Goal: Use online tool/utility: Utilize a website feature to perform a specific function

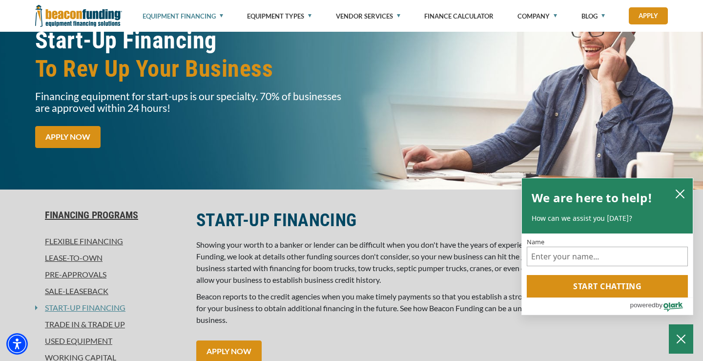
scroll to position [91, 0]
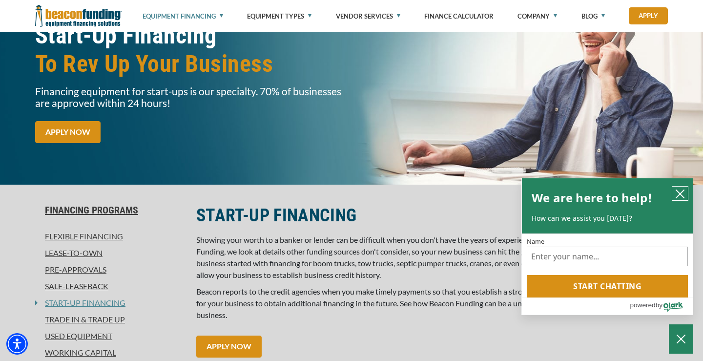
click at [677, 196] on icon "close chatbox" at bounding box center [680, 194] width 8 height 8
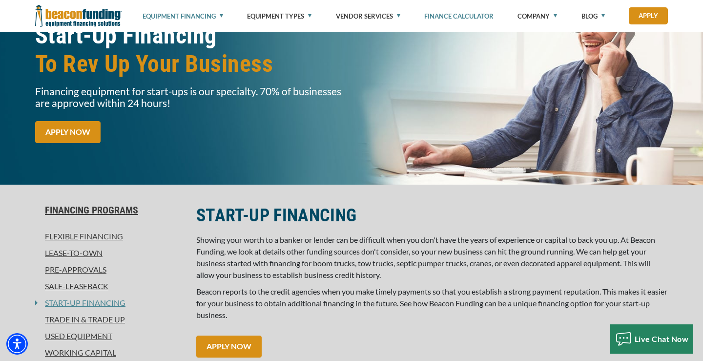
click at [465, 18] on link "Finance Calculator" at bounding box center [458, 16] width 69 height 32
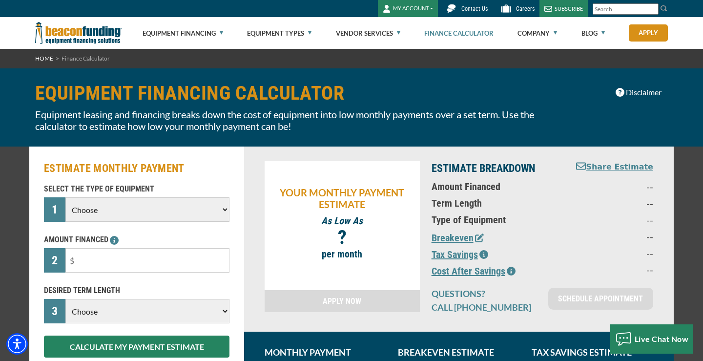
click at [171, 206] on select "Choose Backhoe Boom/Bucket Truck Chipper Commercial Mower Crane DTG/DTF Printin…" at bounding box center [147, 209] width 164 height 24
select select "7"
click at [65, 197] on select "Choose Backhoe Boom/Bucket Truck Chipper Commercial Mower Crane DTG/DTF Printin…" at bounding box center [147, 209] width 164 height 24
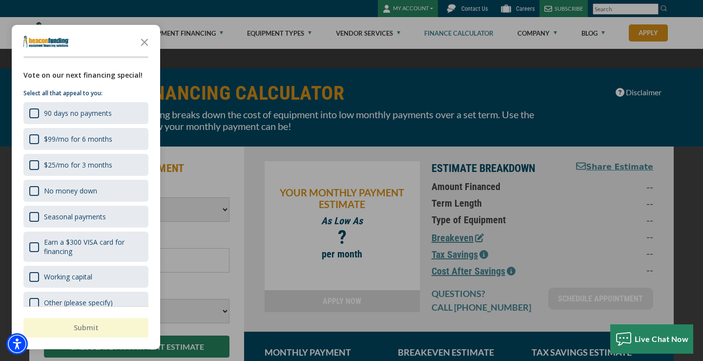
click at [181, 206] on div at bounding box center [351, 180] width 703 height 361
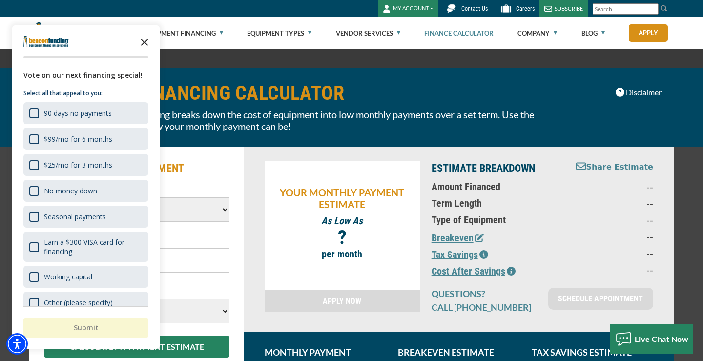
click at [143, 41] on polygon "Close the survey" at bounding box center [144, 42] width 7 height 7
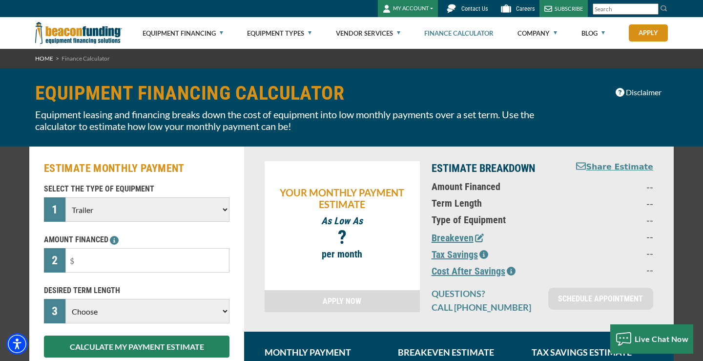
click at [185, 199] on select "Choose Backhoe Boom/Bucket Truck Chipper Commercial Mower Crane DTG/DTF Printin…" at bounding box center [147, 209] width 164 height 24
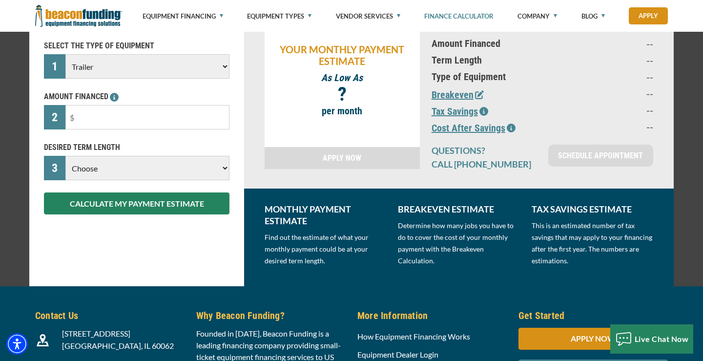
scroll to position [148, 0]
